Goal: Find specific page/section: Find specific page/section

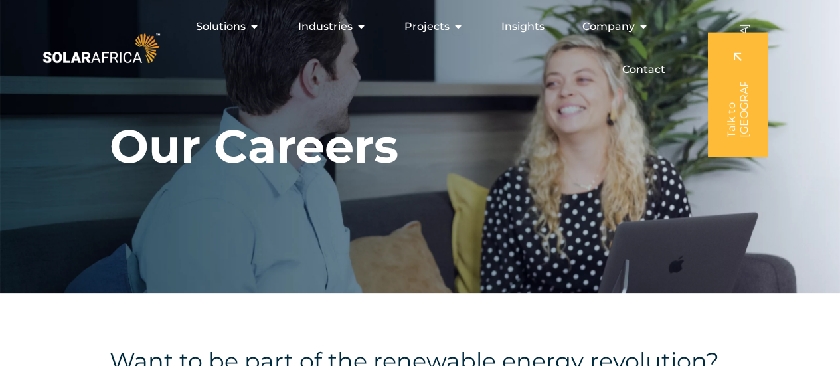
click at [356, 27] on div "Industries Close Industries Open Industries" at bounding box center [332, 26] width 90 height 27
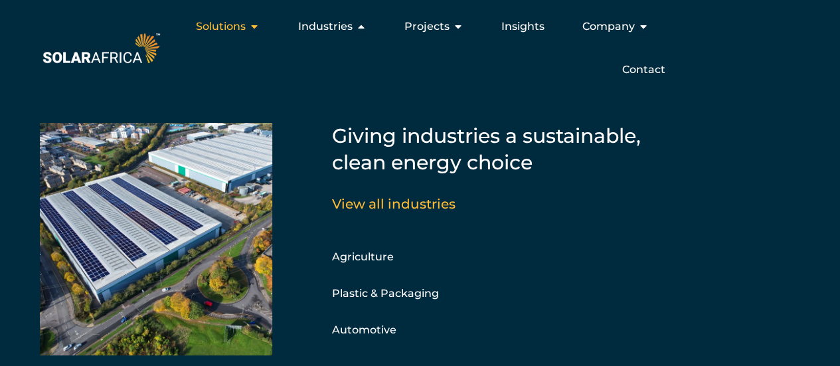
click at [256, 22] on icon "Menu" at bounding box center [254, 26] width 11 height 11
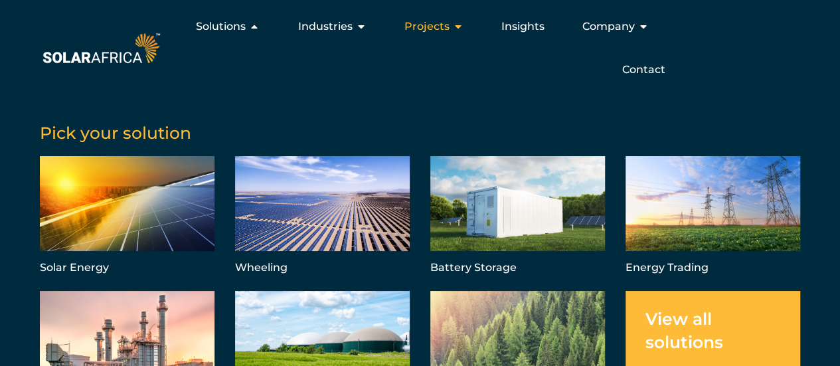
click at [449, 24] on span "Projects" at bounding box center [426, 27] width 45 height 16
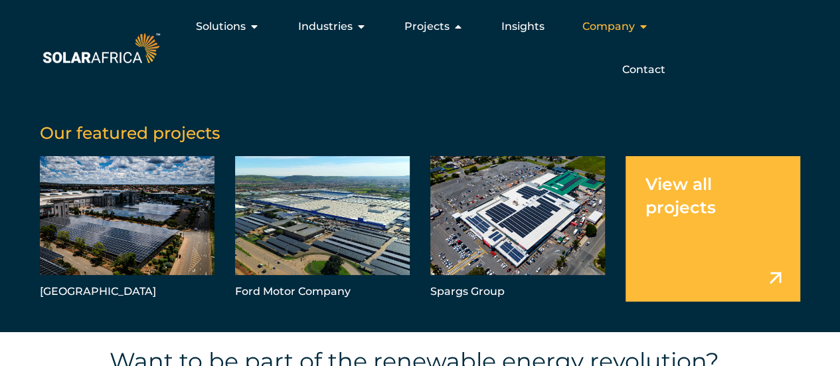
click at [641, 23] on icon "Menu" at bounding box center [643, 26] width 11 height 11
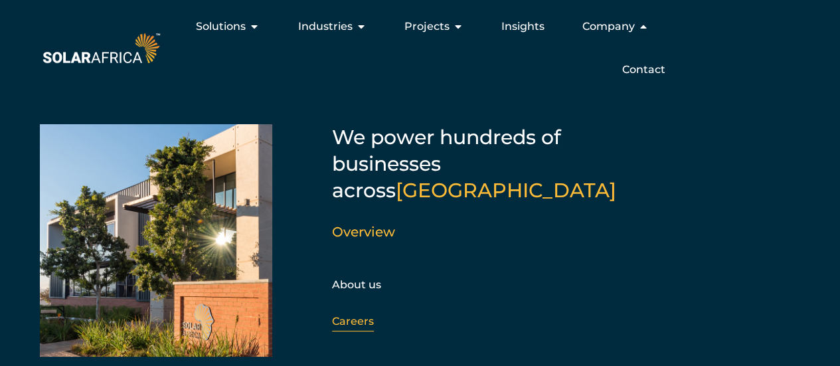
click at [355, 315] on link "Careers" at bounding box center [353, 321] width 42 height 13
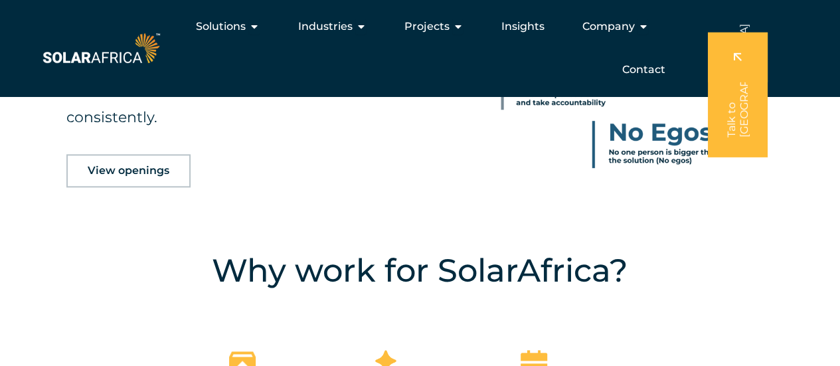
scroll to position [632, 0]
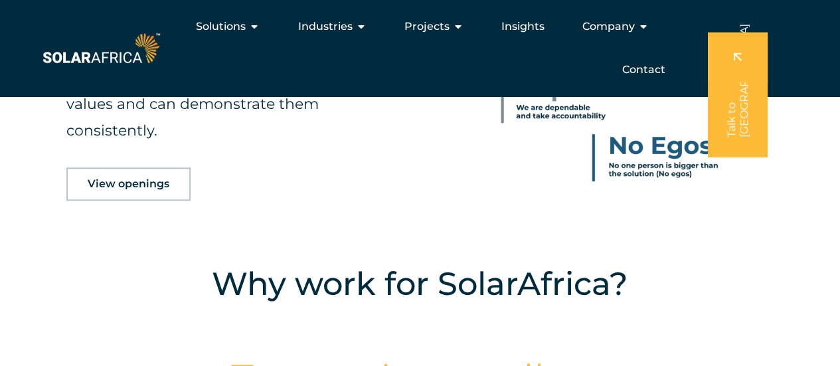
click at [173, 182] on link "View openings" at bounding box center [128, 183] width 124 height 33
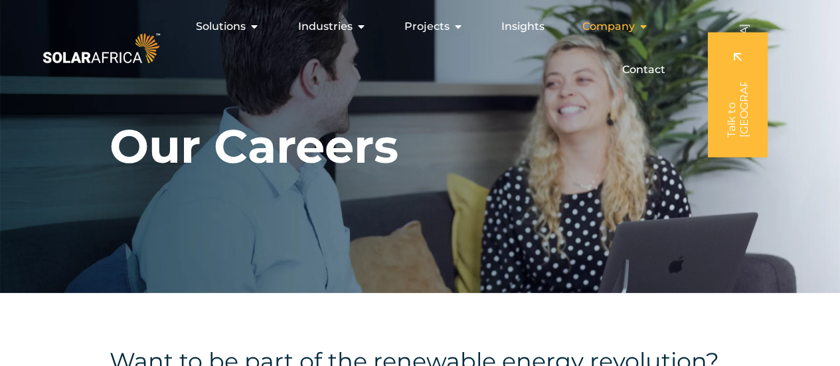
click at [607, 28] on span "Company" at bounding box center [608, 27] width 52 height 16
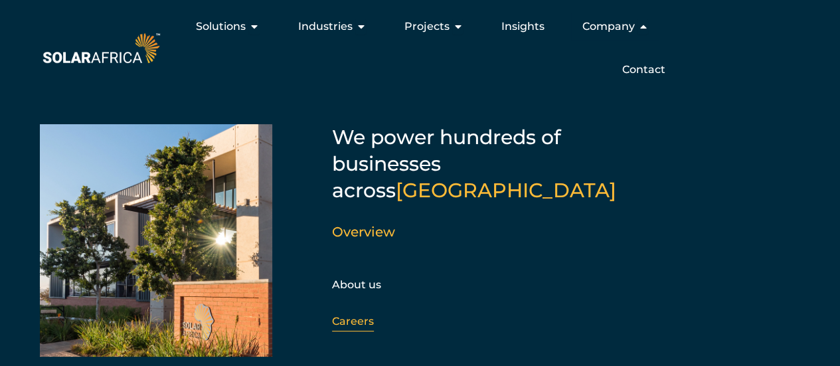
click at [352, 315] on link "Careers" at bounding box center [353, 321] width 42 height 13
